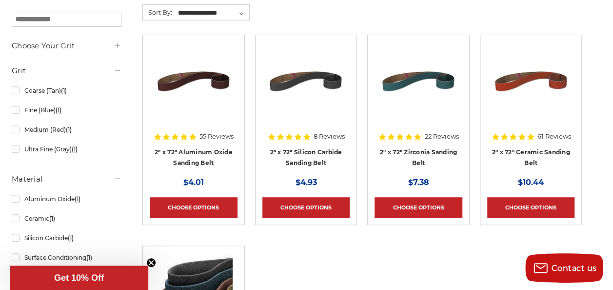
scroll to position [214, 0]
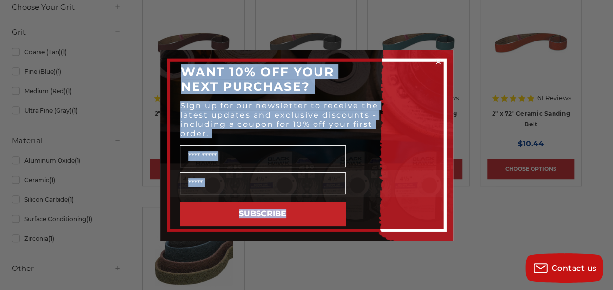
drag, startPoint x: 603, startPoint y: 282, endPoint x: 615, endPoint y: 283, distance: 12.2
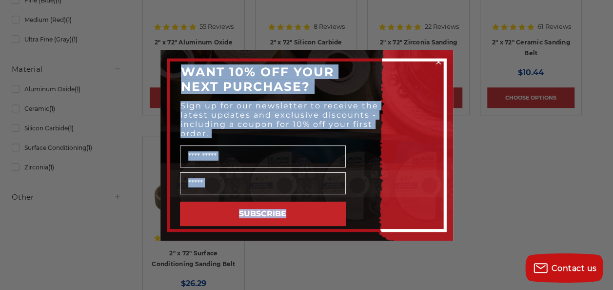
scroll to position [311, 0]
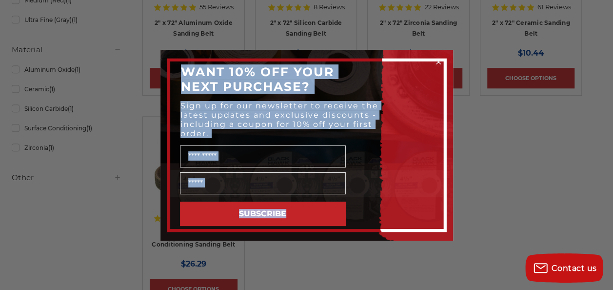
click at [440, 63] on circle "Close dialog" at bounding box center [437, 61] width 9 height 9
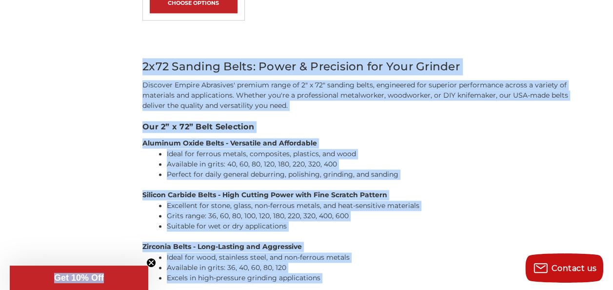
scroll to position [616, 0]
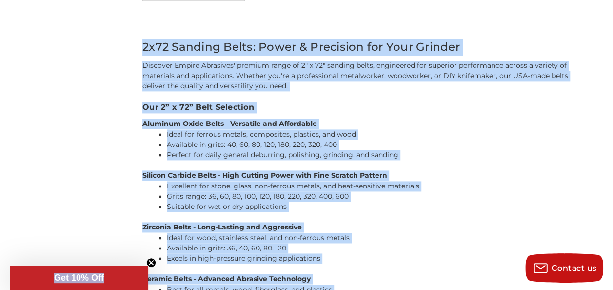
click at [581, 233] on div "home sanding belts 2" x 72" 2" x 72" Refine by × Browse by Choose Your Grit, Gr…" at bounding box center [306, 4] width 610 height 1026
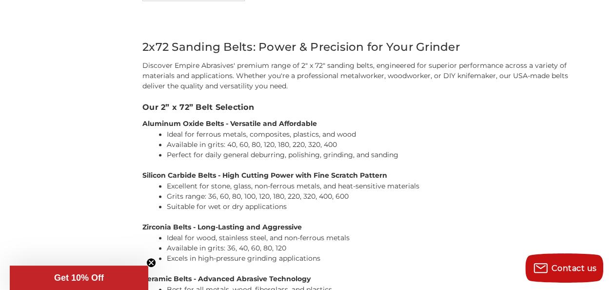
click at [581, 233] on div "home sanding belts 2" x 72" 2" x 72" Refine by × Browse by Choose Your Grit, Gr…" at bounding box center [306, 4] width 610 height 1026
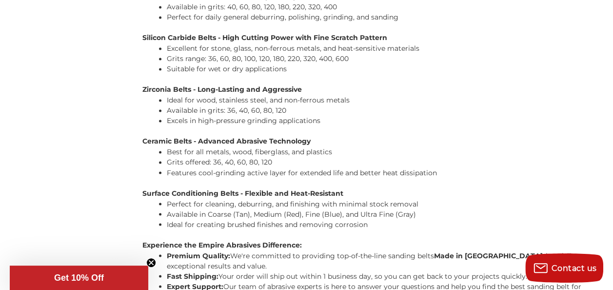
scroll to position [759, 0]
